Goal: Information Seeking & Learning: Find specific fact

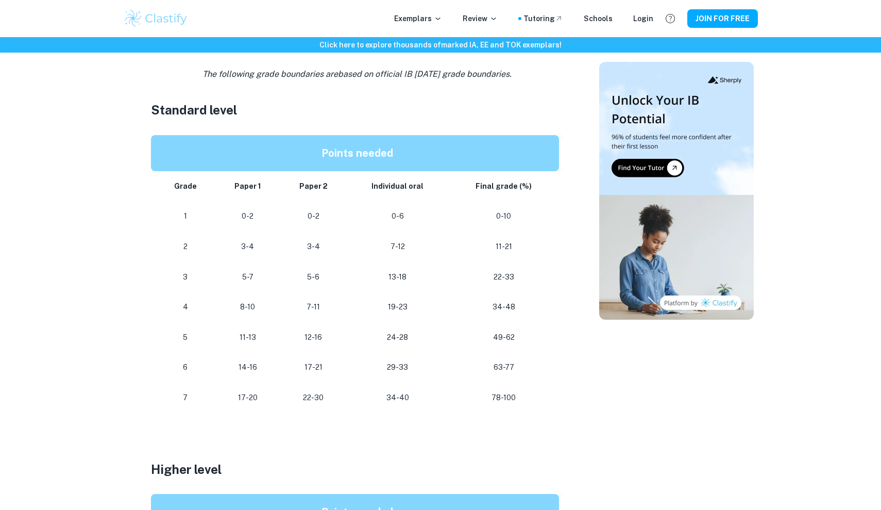
scroll to position [564, 0]
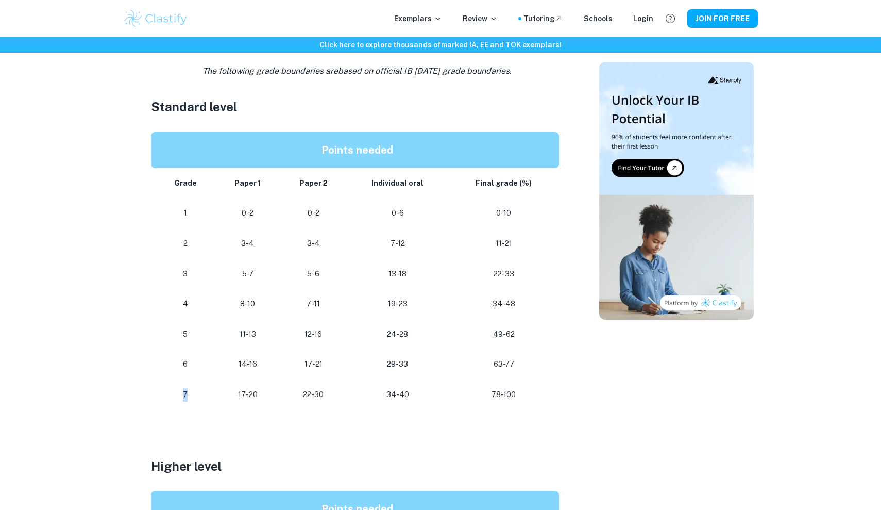
drag, startPoint x: 189, startPoint y: 392, endPoint x: 174, endPoint y: 390, distance: 15.6
click at [174, 390] on p "7" at bounding box center [185, 395] width 44 height 14
click at [255, 396] on td "17-20" at bounding box center [247, 394] width 64 height 30
drag, startPoint x: 255, startPoint y: 387, endPoint x: 228, endPoint y: 388, distance: 26.8
click at [228, 388] on p "17-20" at bounding box center [248, 395] width 48 height 14
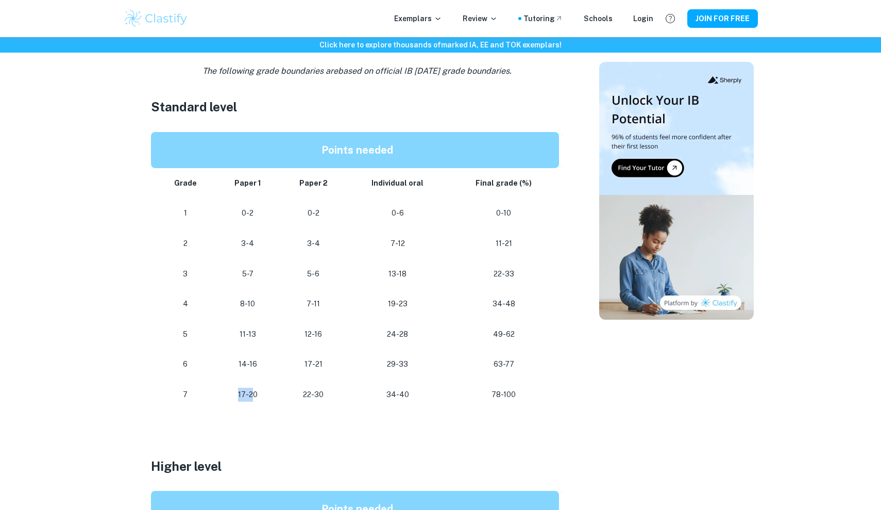
click at [259, 390] on p "17-20" at bounding box center [248, 395] width 48 height 14
drag, startPoint x: 259, startPoint y: 390, endPoint x: 228, endPoint y: 390, distance: 30.9
click at [228, 390] on p "17-20" at bounding box center [248, 395] width 48 height 14
drag, startPoint x: 238, startPoint y: 390, endPoint x: 260, endPoint y: 390, distance: 22.2
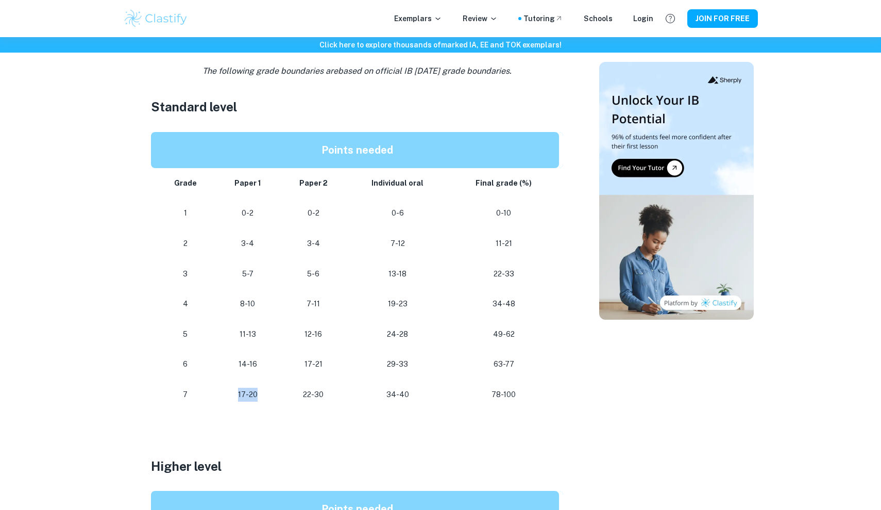
click at [260, 390] on p "17-20" at bounding box center [248, 395] width 48 height 14
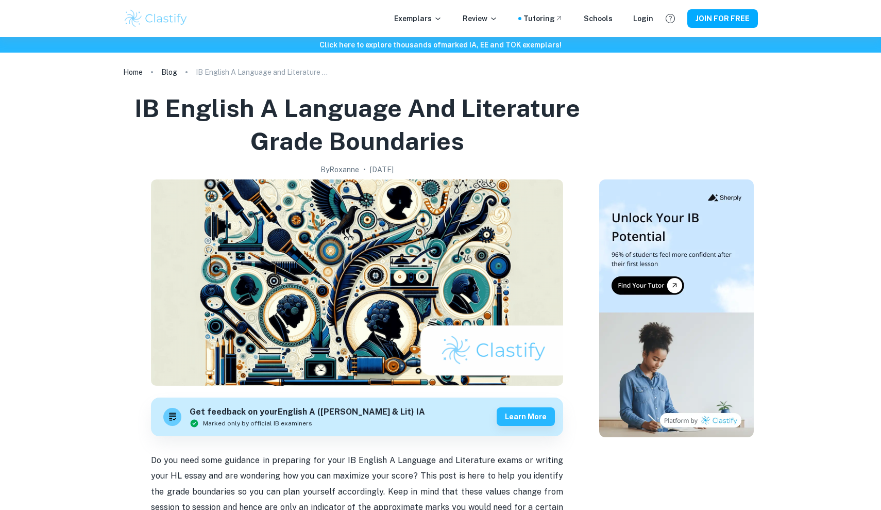
scroll to position [0, 0]
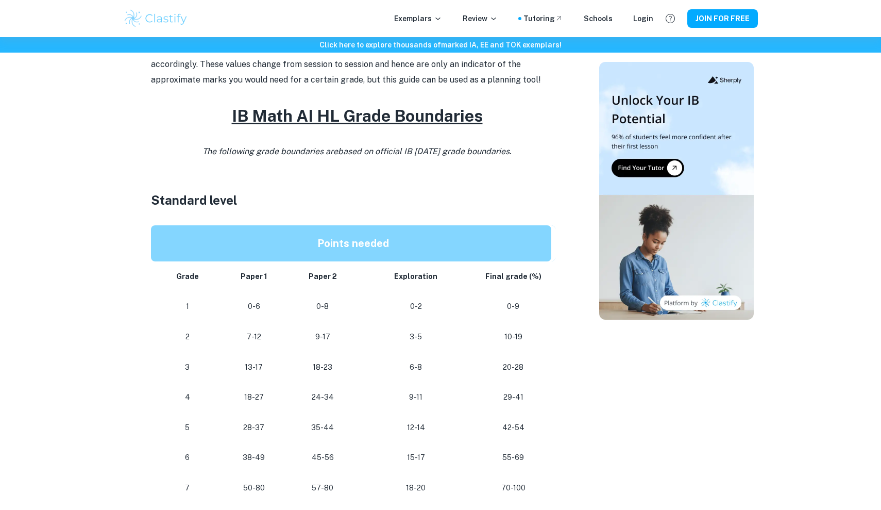
scroll to position [500, 0]
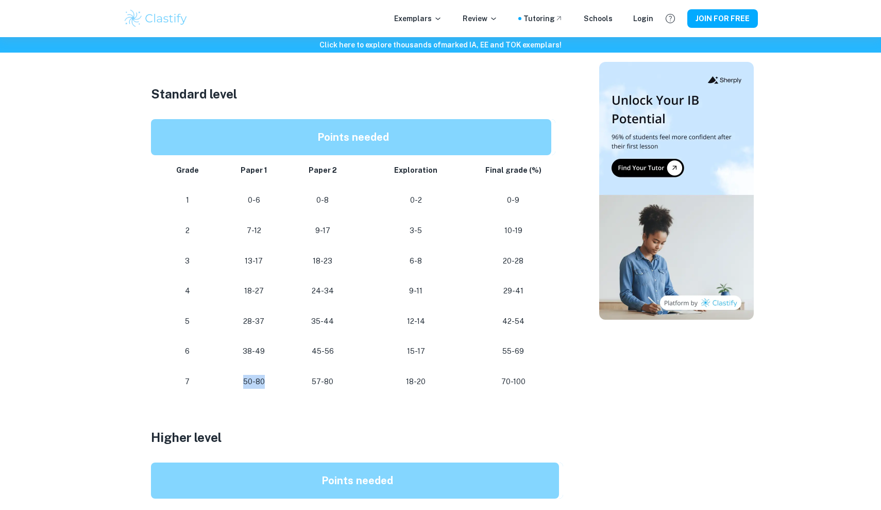
drag, startPoint x: 264, startPoint y: 375, endPoint x: 235, endPoint y: 379, distance: 30.2
click at [235, 379] on p "50-80" at bounding box center [254, 382] width 52 height 14
click at [255, 375] on p "50-80" at bounding box center [254, 382] width 52 height 14
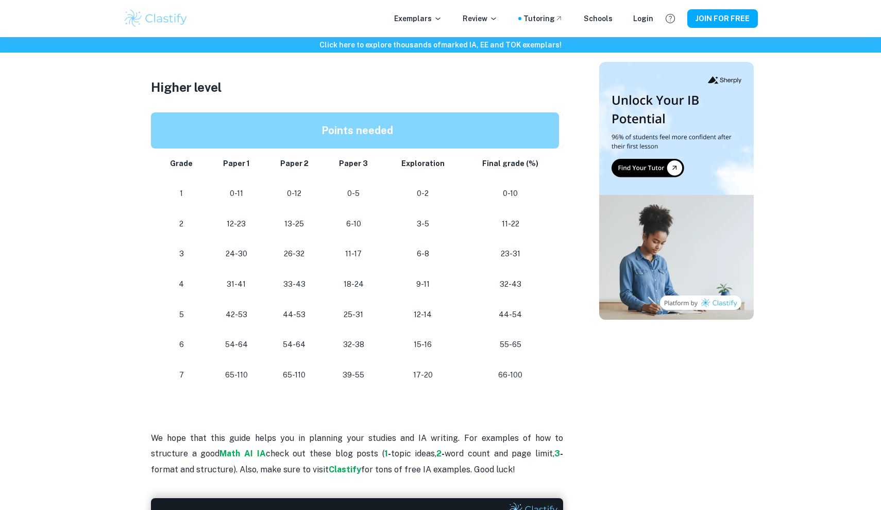
scroll to position [859, 0]
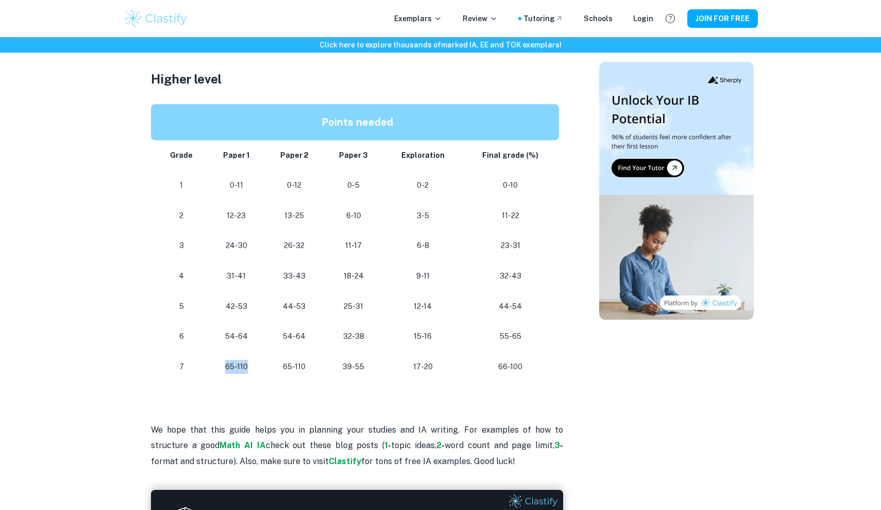
drag, startPoint x: 252, startPoint y: 356, endPoint x: 216, endPoint y: 360, distance: 35.9
click at [216, 360] on p "65-110" at bounding box center [236, 367] width 41 height 14
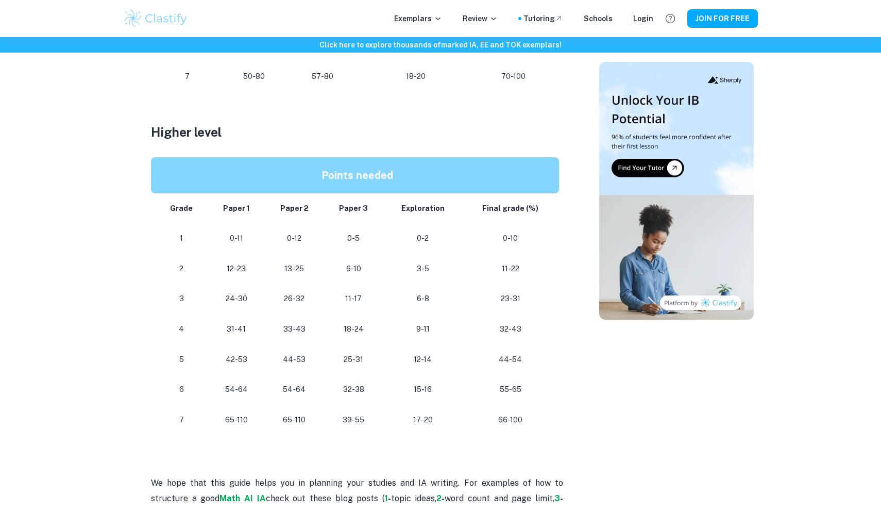
scroll to position [806, 0]
click at [511, 413] on p "66-100" at bounding box center [511, 419] width 80 height 14
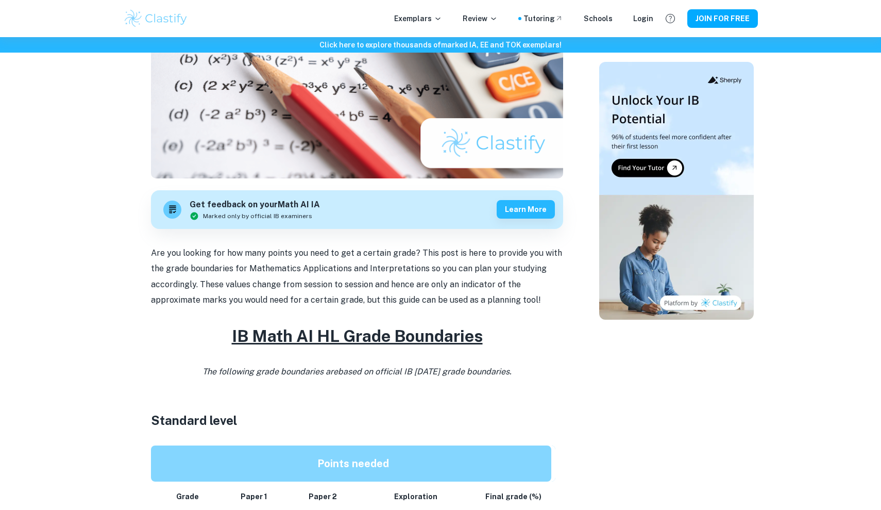
scroll to position [55, 0]
